Goal: Task Accomplishment & Management: Use online tool/utility

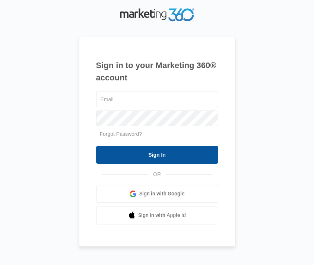
type input "[EMAIL_ADDRESS][DOMAIN_NAME]"
click at [146, 157] on input "Sign In" at bounding box center [157, 155] width 122 height 18
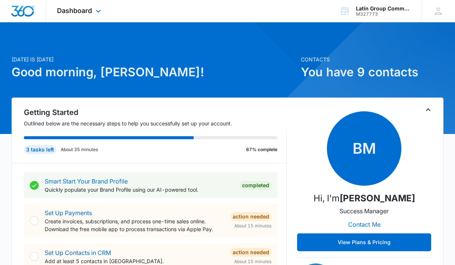
click at [75, 15] on div "Dashboard Apps Reputation Websites Forms CRM Email Social POS Content Ads Intel…" at bounding box center [80, 11] width 68 height 22
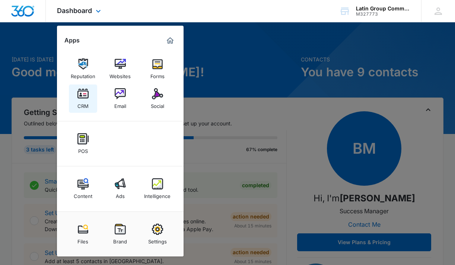
click at [84, 92] on img at bounding box center [82, 93] width 11 height 11
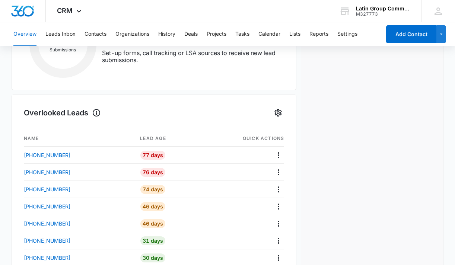
scroll to position [172, 0]
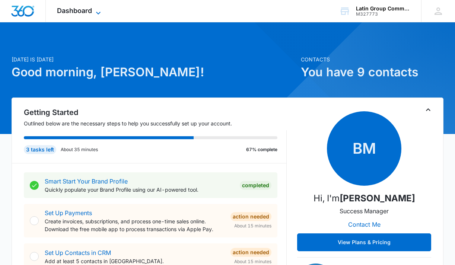
click at [96, 11] on icon at bounding box center [98, 13] width 9 height 9
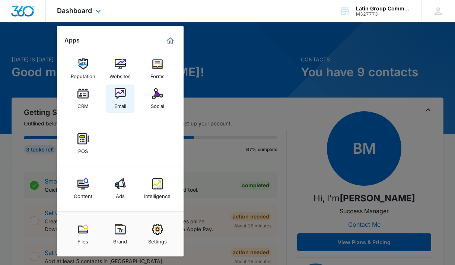
click at [127, 94] on link "Email" at bounding box center [120, 99] width 28 height 28
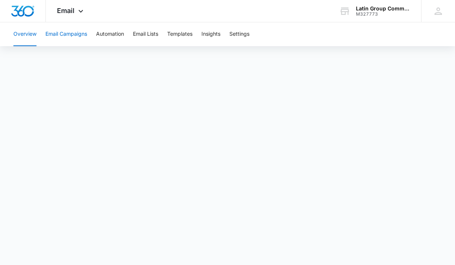
click at [72, 32] on button "Email Campaigns" at bounding box center [66, 34] width 42 height 24
click at [26, 35] on button "Overview" at bounding box center [24, 34] width 23 height 24
